Goal: Task Accomplishment & Management: Manage account settings

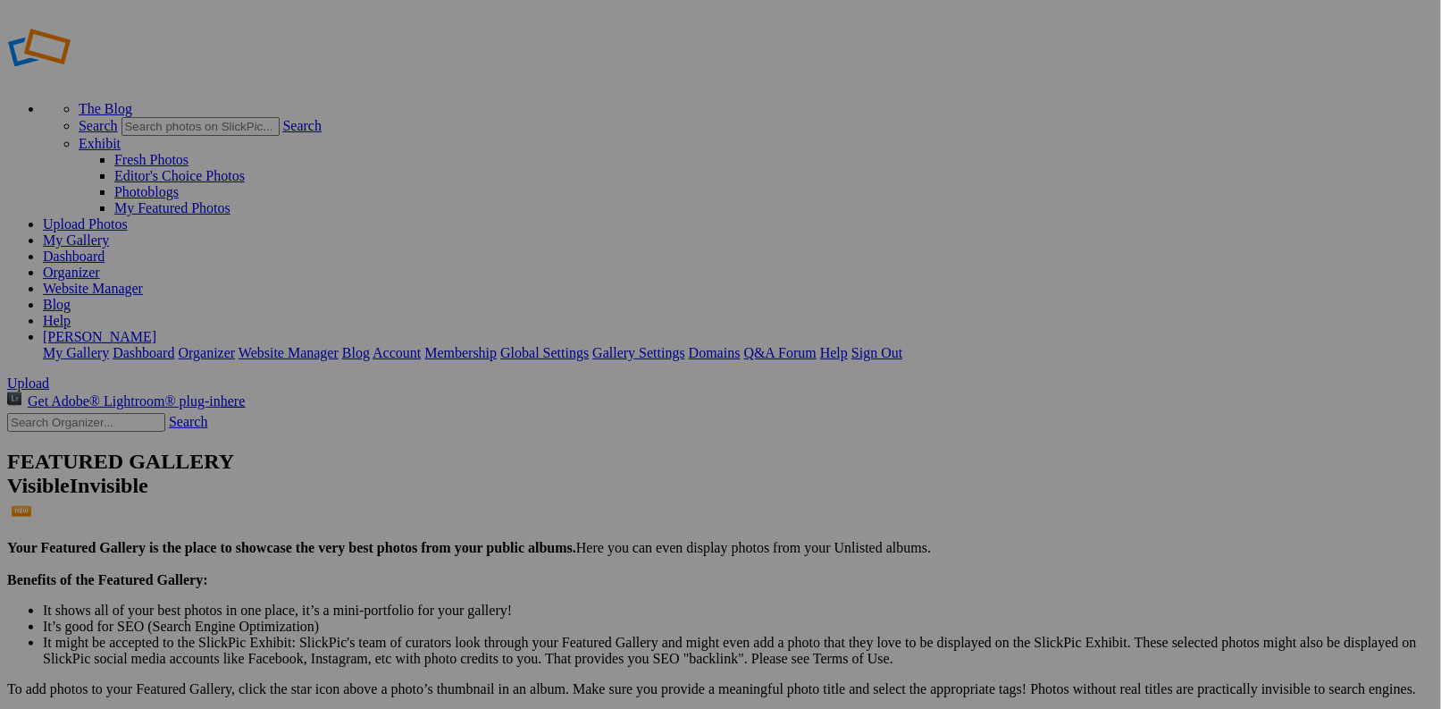
scroll to position [11, 0]
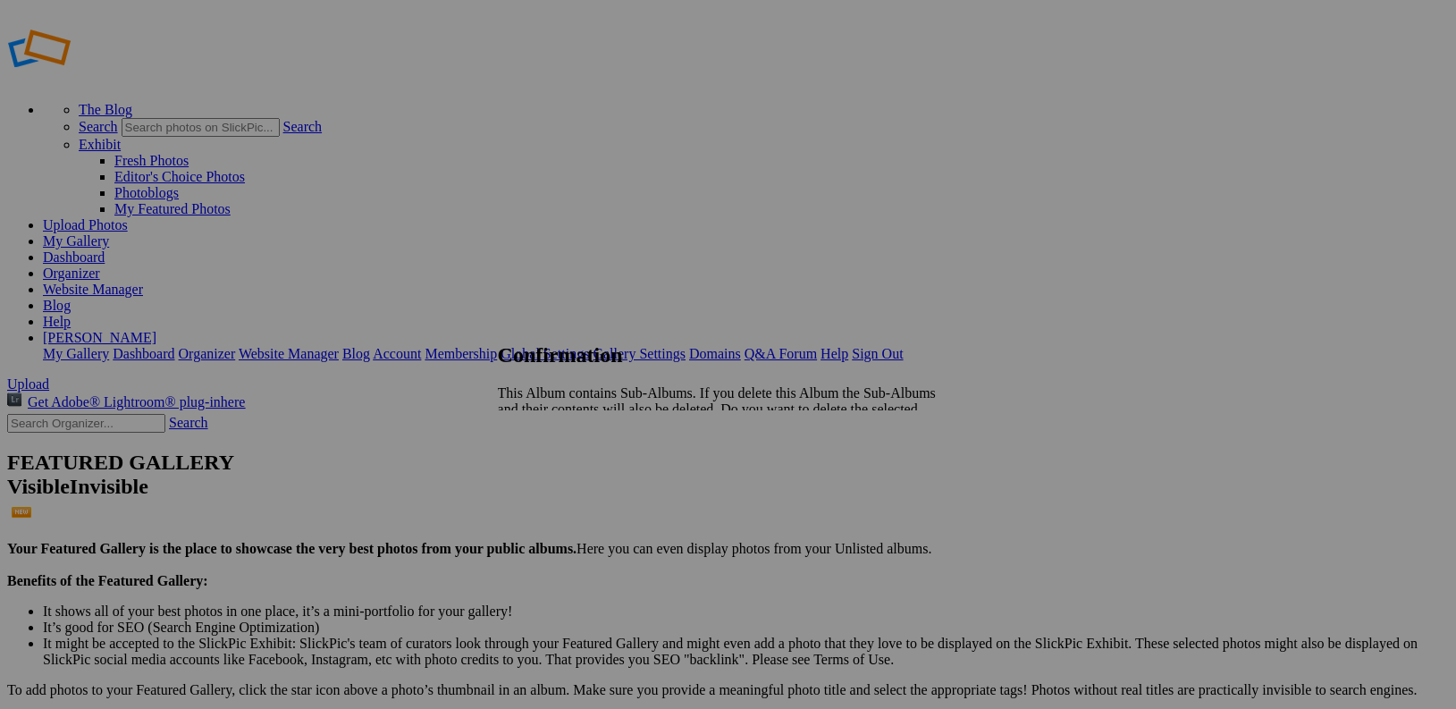
click at [558, 448] on span "Yes" at bounding box center [547, 455] width 21 height 15
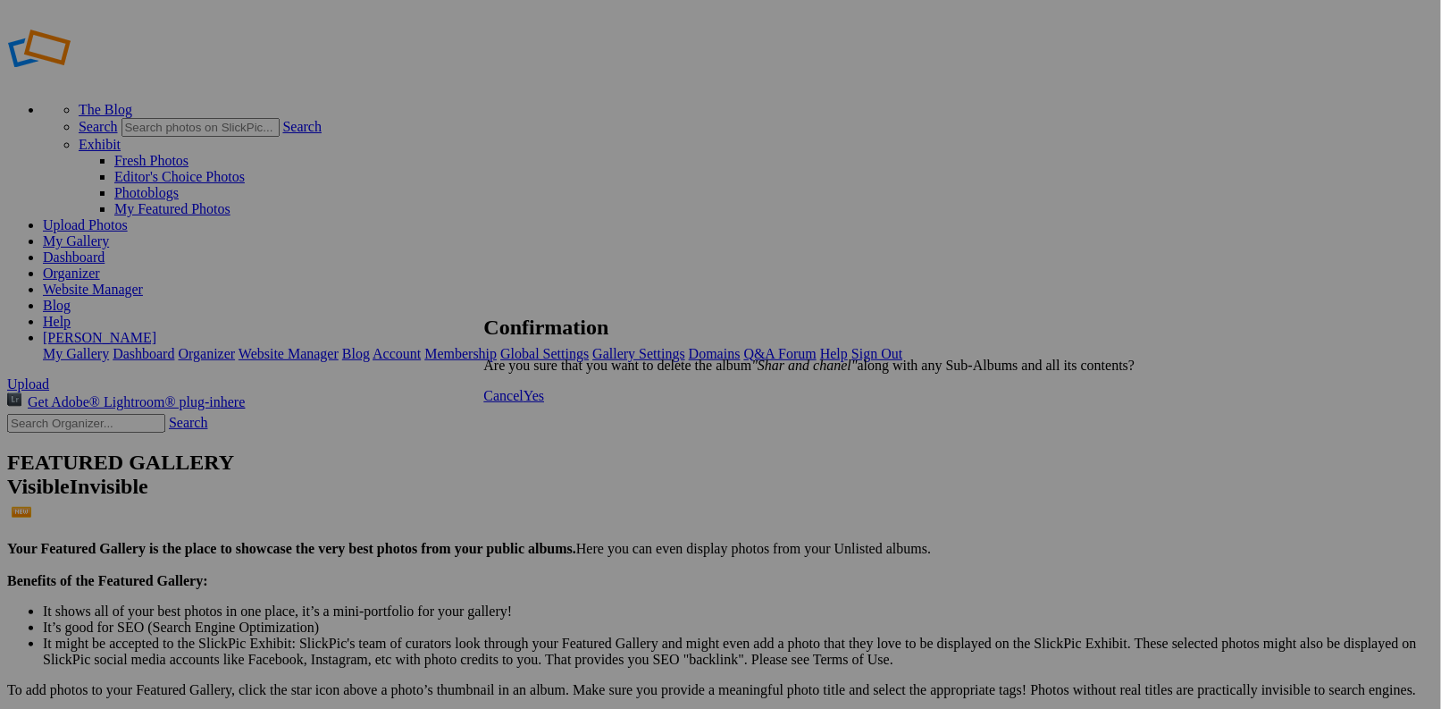
click at [544, 403] on span "Yes" at bounding box center [534, 395] width 21 height 15
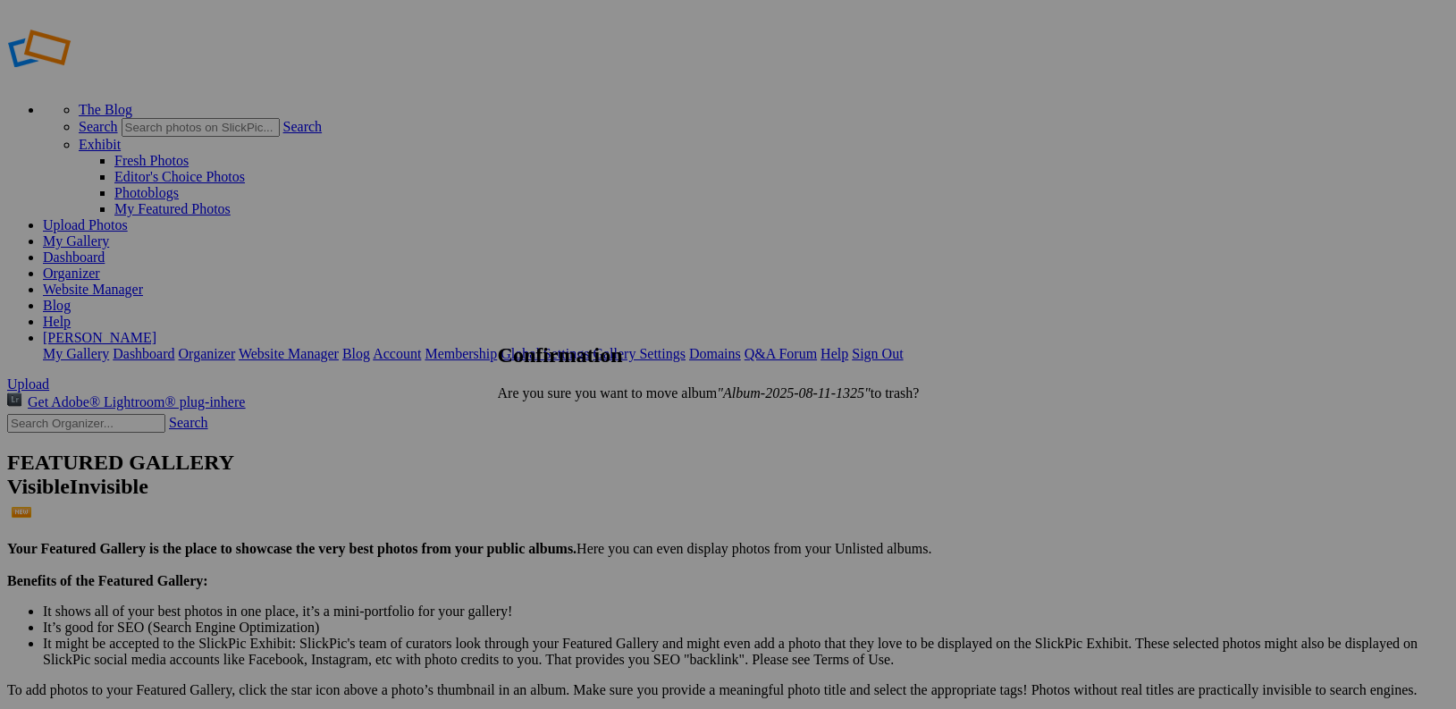
click at [558, 416] on link "Yes" at bounding box center [547, 423] width 21 height 15
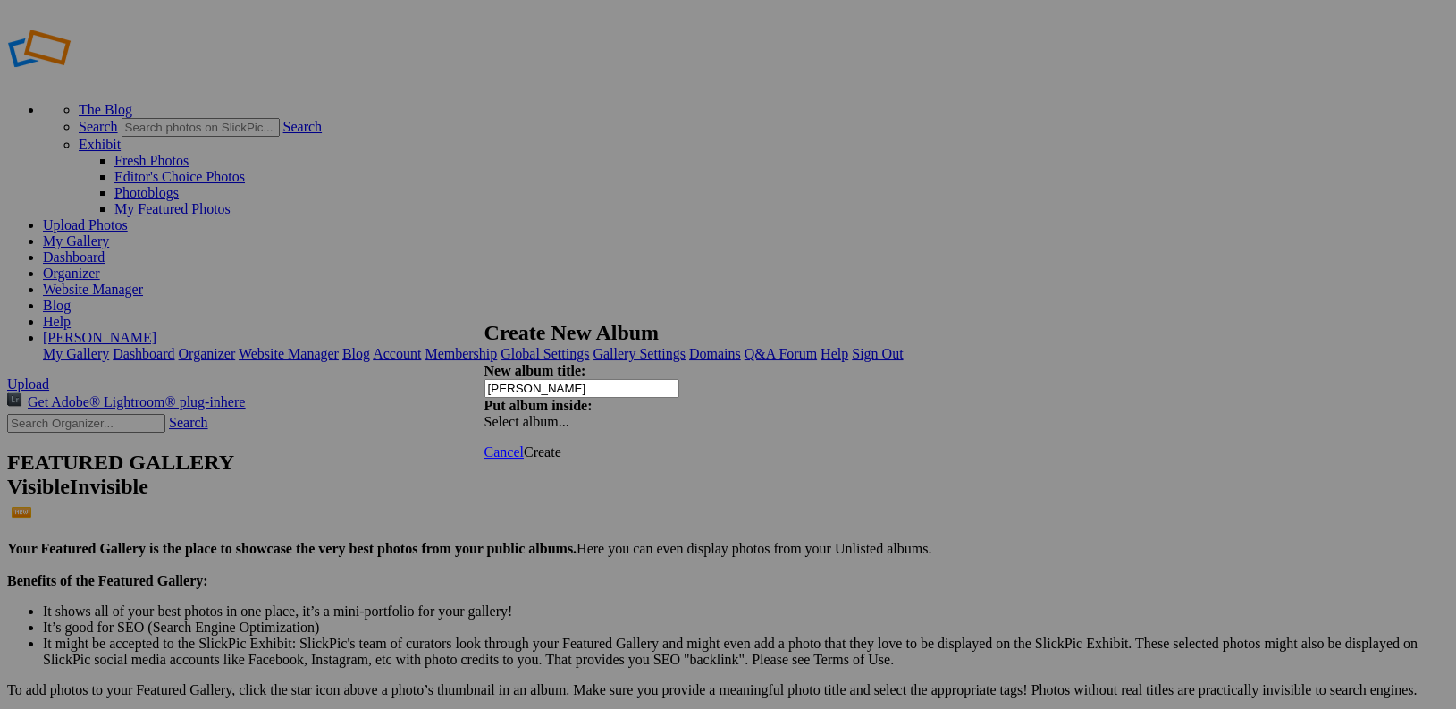
type input "[PERSON_NAME]"
click at [561, 444] on span "Create" at bounding box center [543, 451] width 38 height 15
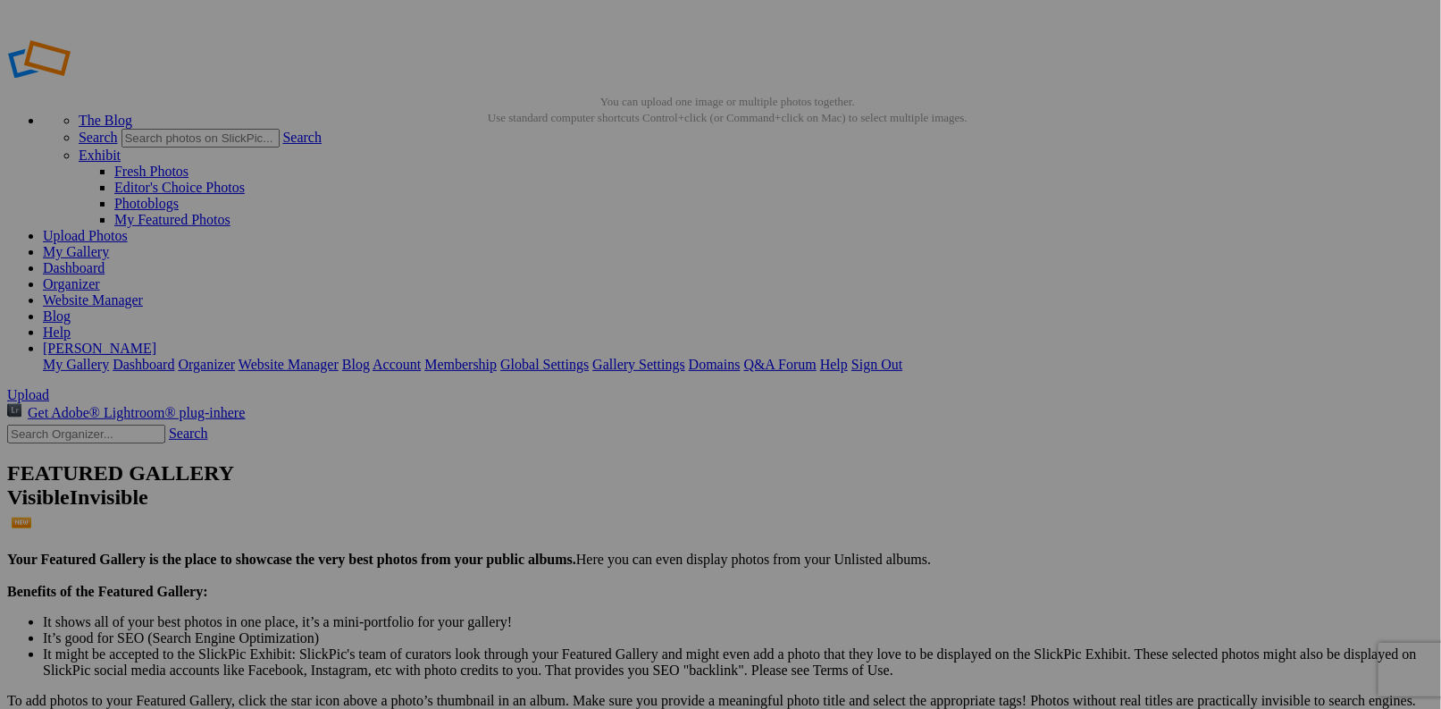
drag, startPoint x: 887, startPoint y: 310, endPoint x: 873, endPoint y: 289, distance: 25.8
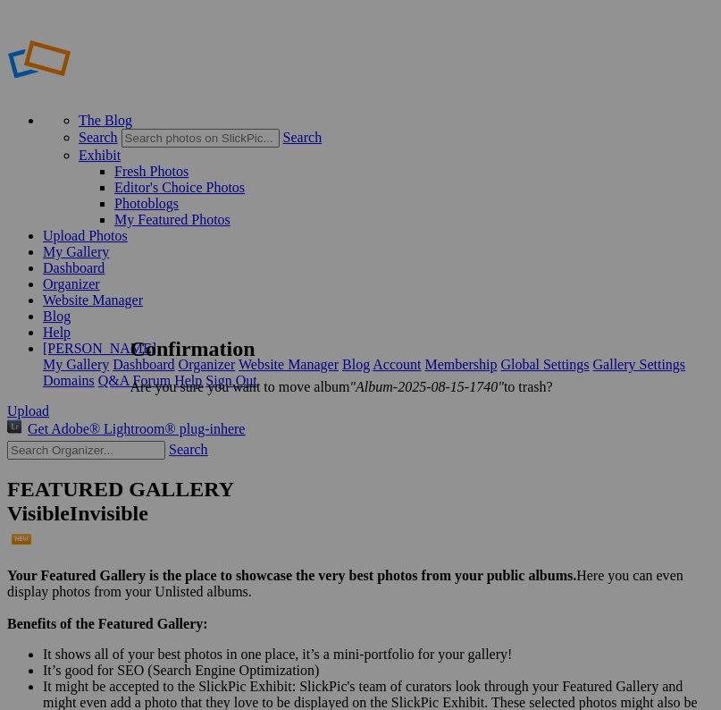
click at [190, 410] on span "Yes" at bounding box center [180, 416] width 21 height 15
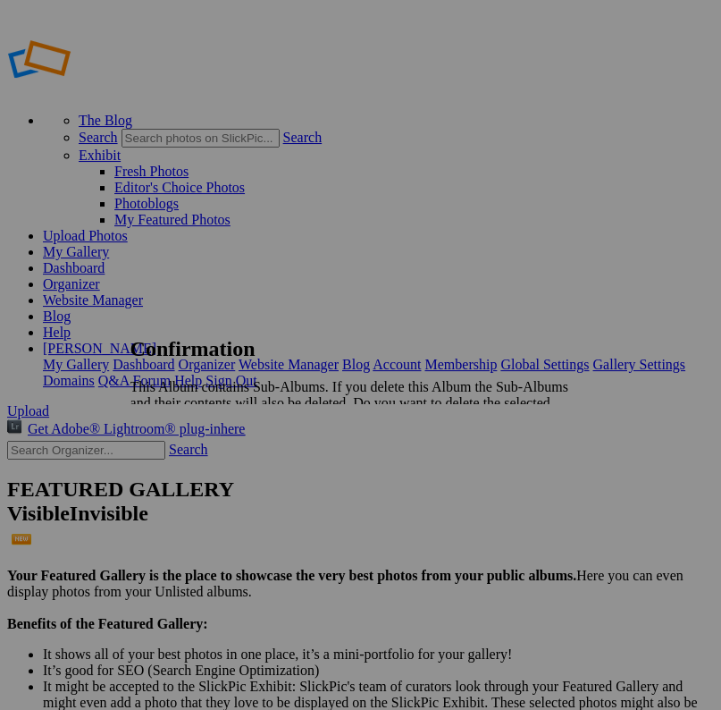
click at [190, 441] on span "Yes" at bounding box center [180, 448] width 21 height 15
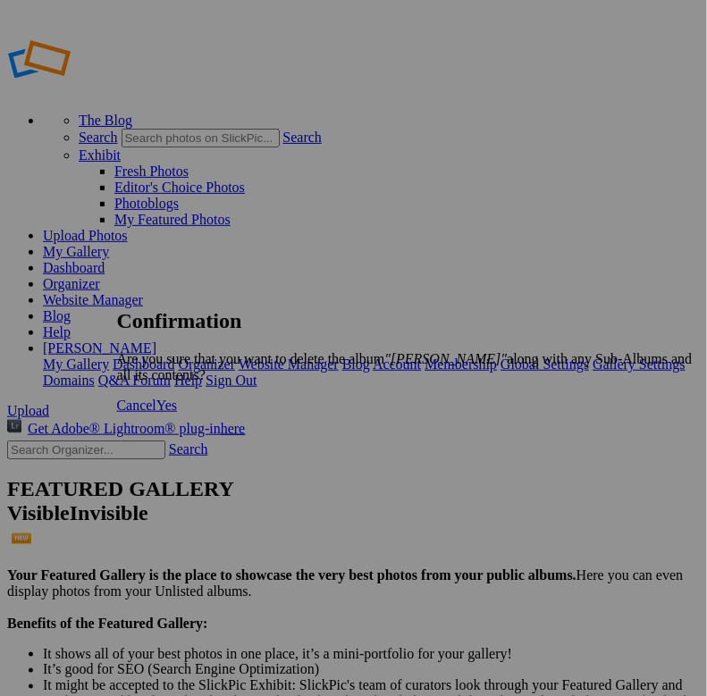
click at [177, 413] on span "Yes" at bounding box center [166, 405] width 21 height 15
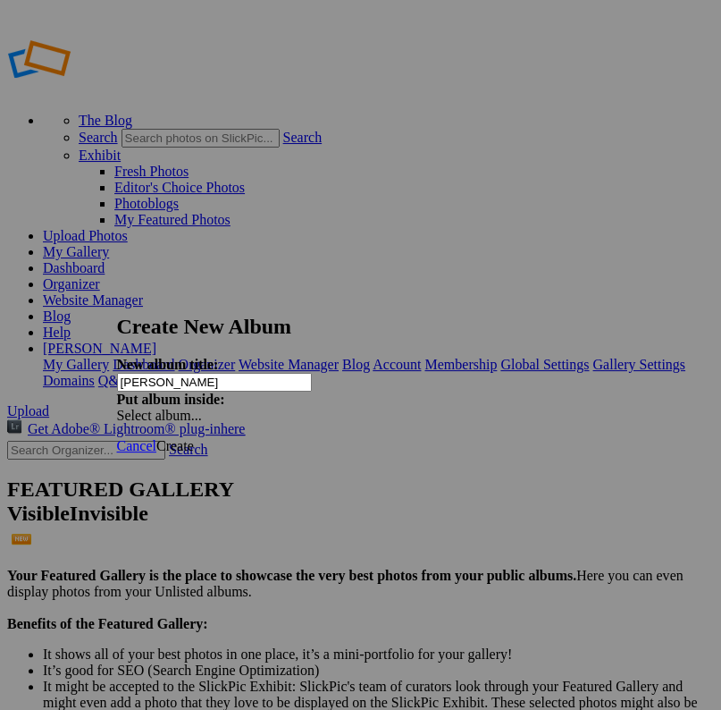
type input "[PERSON_NAME]"
click at [194, 438] on span "Create" at bounding box center [175, 445] width 38 height 15
